Goal: Transaction & Acquisition: Purchase product/service

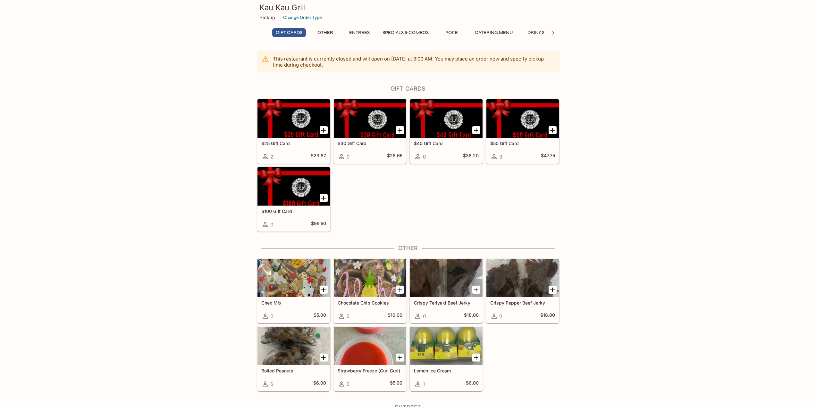
scroll to position [160, 0]
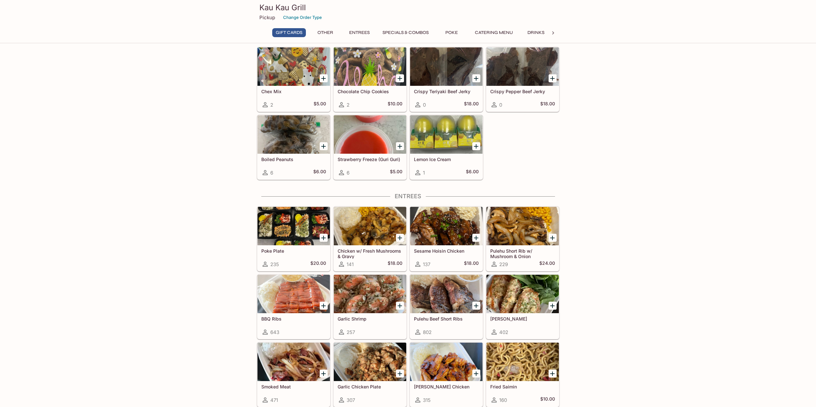
scroll to position [417, 0]
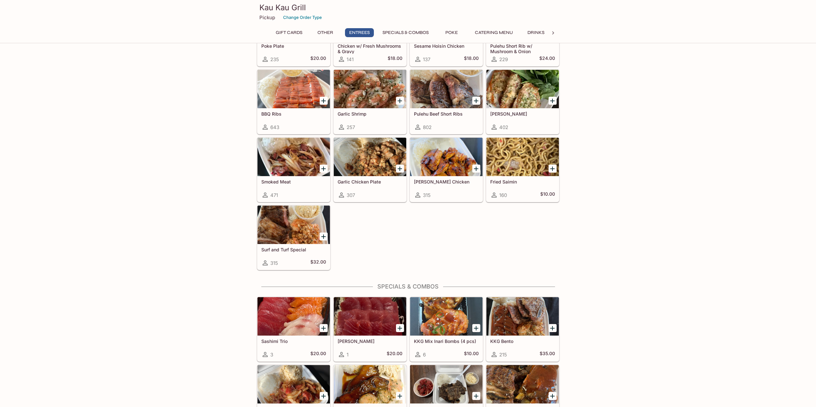
click at [477, 170] on icon "Add Teri Chicken" at bounding box center [476, 169] width 8 height 8
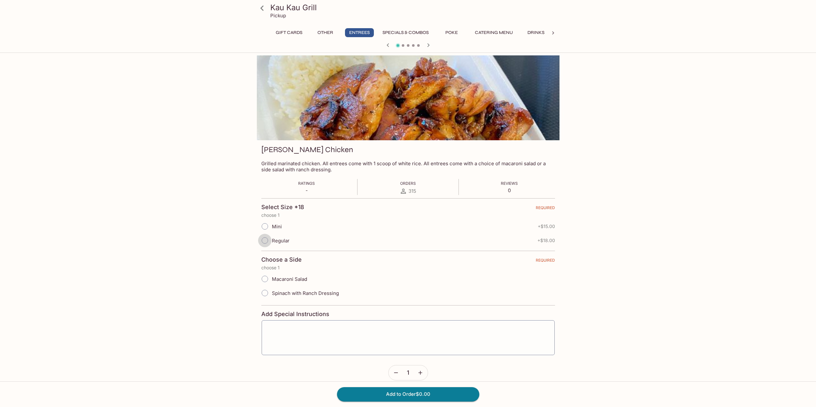
click at [263, 244] on input "Regular" at bounding box center [264, 240] width 13 height 13
radio input "true"
click at [264, 280] on input "Macaroni Salad" at bounding box center [264, 278] width 13 height 13
radio input "true"
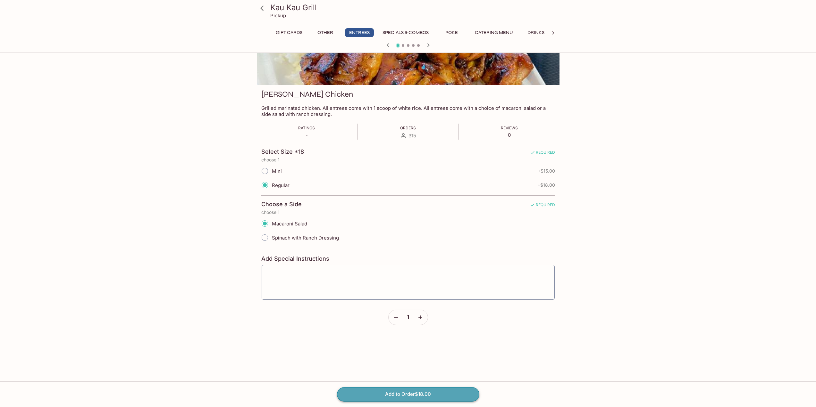
click at [447, 393] on button "Add to Order $18.00" at bounding box center [408, 394] width 142 height 14
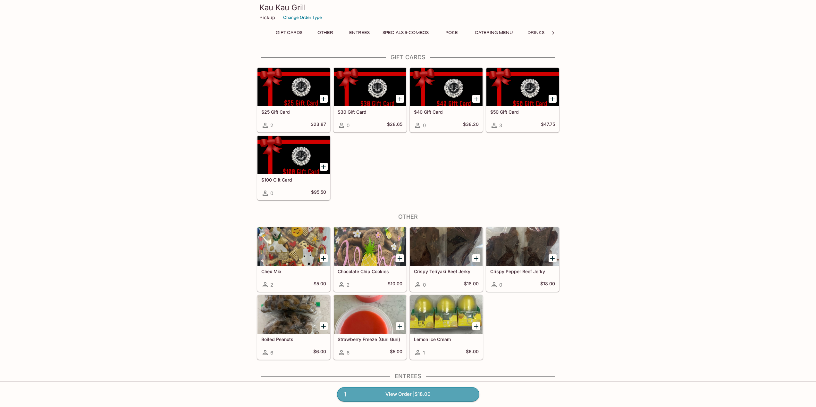
drag, startPoint x: 436, startPoint y: 394, endPoint x: 473, endPoint y: 365, distance: 47.2
click at [437, 394] on link "1 View Order | $18.00" at bounding box center [408, 394] width 142 height 14
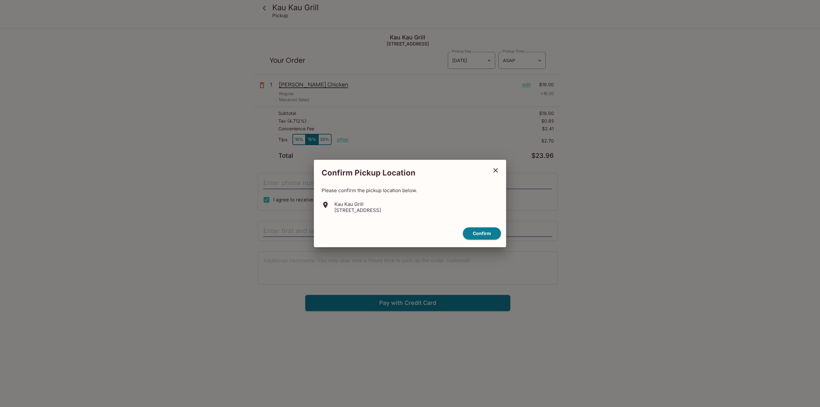
drag, startPoint x: 491, startPoint y: 237, endPoint x: 535, endPoint y: 230, distance: 45.4
click at [491, 236] on button "Confirm" at bounding box center [482, 234] width 38 height 12
